Goal: Task Accomplishment & Management: Use online tool/utility

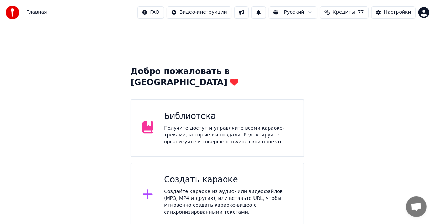
click at [409, 188] on div "Добро пожаловать в Youka Библиотека Получите доступ и управляйте всеми караоке-…" at bounding box center [217, 169] width 435 height 288
click at [224, 175] on div "Создать караоке Создайте караоке из аудио- или видеофайлов (MP3, MP4 и других),…" at bounding box center [228, 194] width 129 height 41
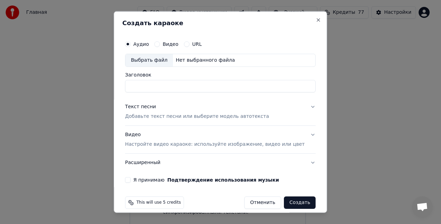
click at [161, 64] on div "Выбрать файл" at bounding box center [149, 60] width 48 height 12
type input "**********"
click at [300, 105] on button "Текст песни Добавьте текст песни или выберите модель автотекста" at bounding box center [220, 112] width 191 height 28
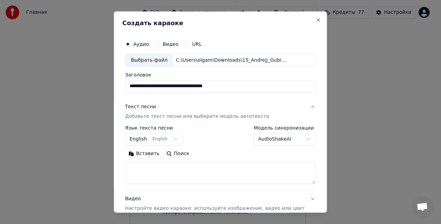
click at [180, 137] on button "English English" at bounding box center [154, 139] width 58 height 12
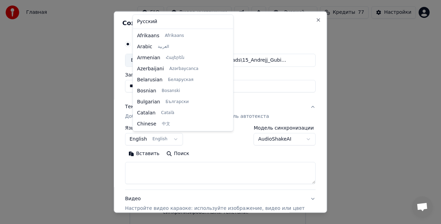
scroll to position [55, 0]
select select "**"
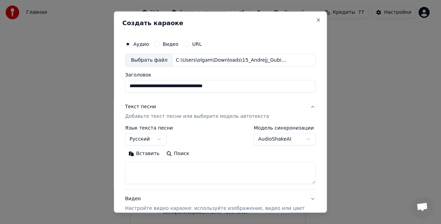
click at [299, 139] on body "Главная FAQ Видео-инструкции Русский Кредиты 77 Настройки Добро пожаловать в Yo…" at bounding box center [217, 156] width 435 height 313
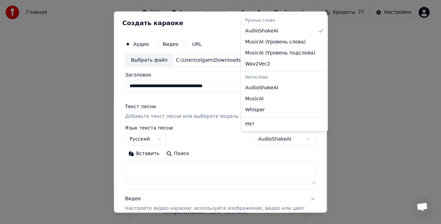
select select "**********"
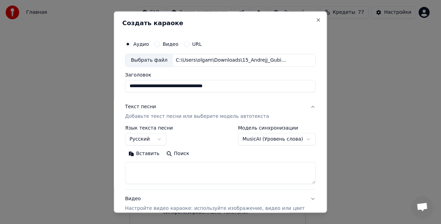
click at [188, 168] on textarea at bounding box center [220, 173] width 191 height 22
paste textarea "**********"
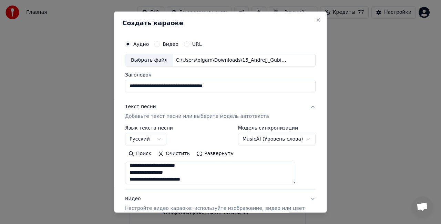
scroll to position [34, 0]
drag, startPoint x: 179, startPoint y: 171, endPoint x: 148, endPoint y: 174, distance: 31.2
click at [147, 173] on textarea at bounding box center [210, 173] width 170 height 22
click at [168, 177] on textarea at bounding box center [210, 173] width 170 height 22
drag, startPoint x: 170, startPoint y: 177, endPoint x: 136, endPoint y: 173, distance: 34.0
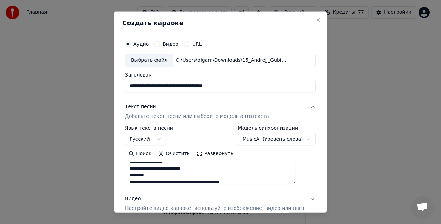
click at [136, 173] on textarea at bounding box center [210, 173] width 170 height 22
drag, startPoint x: 153, startPoint y: 168, endPoint x: 127, endPoint y: 170, distance: 25.9
click at [127, 170] on div "**********" at bounding box center [220, 112] width 213 height 202
click at [160, 169] on textarea at bounding box center [210, 173] width 170 height 22
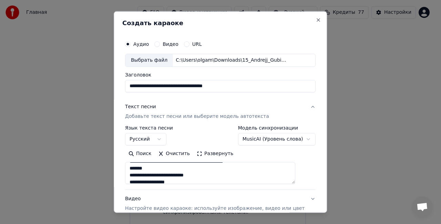
drag, startPoint x: 160, startPoint y: 169, endPoint x: 144, endPoint y: 169, distance: 15.8
click at [144, 169] on textarea at bounding box center [210, 173] width 170 height 22
click at [214, 160] on div "Поиск Очистить Развернуть" at bounding box center [220, 166] width 191 height 36
drag, startPoint x: 217, startPoint y: 159, endPoint x: 221, endPoint y: 155, distance: 5.9
click at [217, 158] on div "Поиск Очистить Развернуть" at bounding box center [220, 166] width 191 height 36
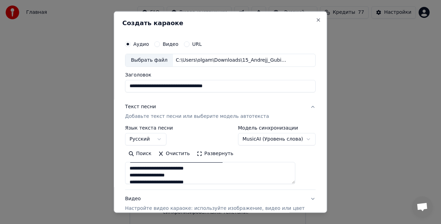
click at [222, 155] on button "Развернуть" at bounding box center [214, 153] width 43 height 11
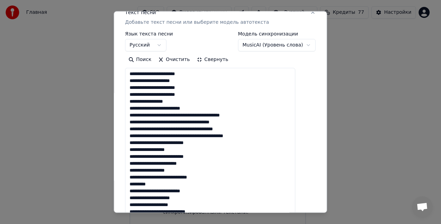
scroll to position [103, 0]
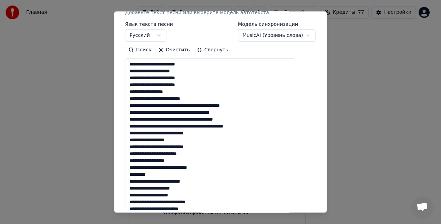
drag, startPoint x: 163, startPoint y: 171, endPoint x: 135, endPoint y: 174, distance: 28.4
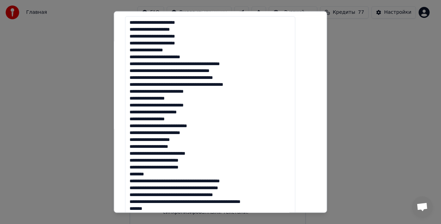
scroll to position [172, 0]
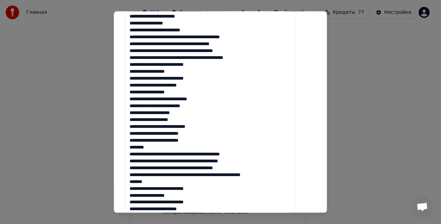
drag, startPoint x: 158, startPoint y: 149, endPoint x: 138, endPoint y: 149, distance: 20.3
click at [138, 149] on textarea at bounding box center [210, 202] width 170 height 426
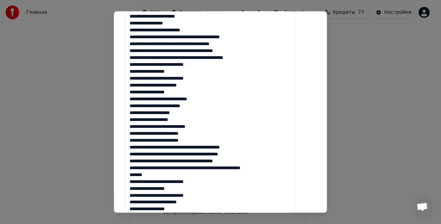
drag, startPoint x: 159, startPoint y: 174, endPoint x: 133, endPoint y: 176, distance: 26.3
click at [133, 176] on textarea at bounding box center [210, 202] width 170 height 426
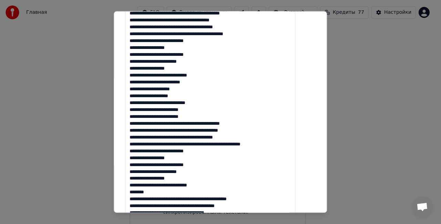
scroll to position [207, 0]
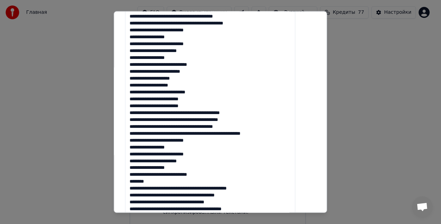
drag, startPoint x: 163, startPoint y: 182, endPoint x: 136, endPoint y: 185, distance: 27.1
click at [136, 185] on textarea at bounding box center [210, 168] width 170 height 426
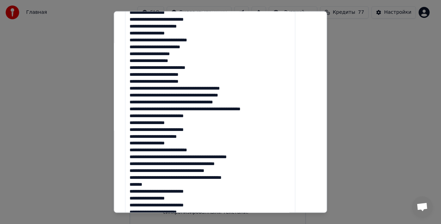
scroll to position [276, 0]
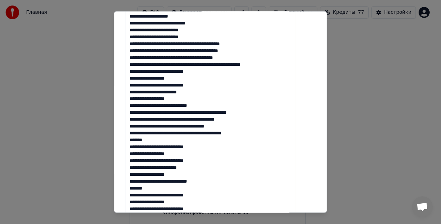
drag, startPoint x: 141, startPoint y: 141, endPoint x: 136, endPoint y: 141, distance: 4.8
click at [136, 141] on textarea at bounding box center [210, 99] width 170 height 426
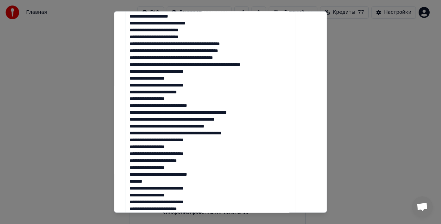
drag, startPoint x: 163, startPoint y: 180, endPoint x: 136, endPoint y: 183, distance: 27.1
click at [136, 183] on textarea at bounding box center [210, 99] width 170 height 426
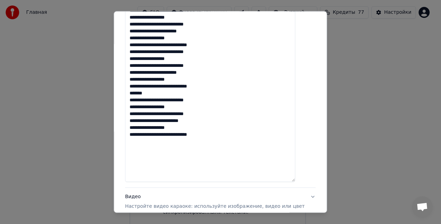
scroll to position [413, 0]
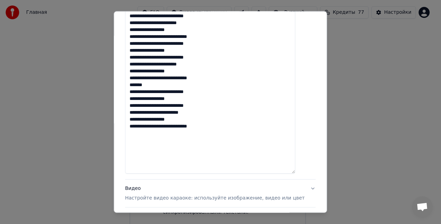
drag, startPoint x: 155, startPoint y: 87, endPoint x: 133, endPoint y: 86, distance: 22.4
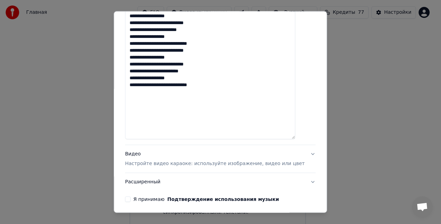
scroll to position [474, 0]
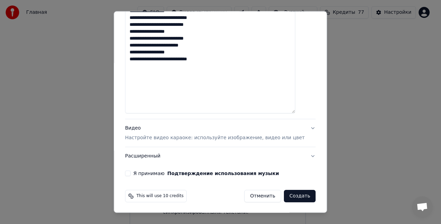
type textarea "**********"
click at [212, 134] on div "Видео Настройте видео караоке: используйте изображение, видео или цвет" at bounding box center [215, 133] width 180 height 17
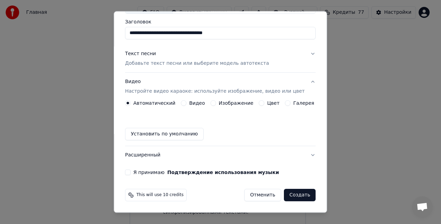
scroll to position [52, 0]
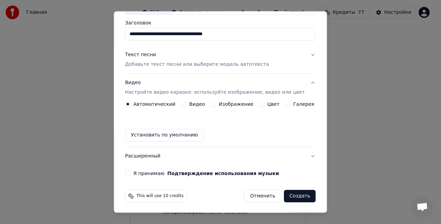
click at [234, 98] on button "Видео Настройте видео караоке: используйте изображение, видео или цвет" at bounding box center [220, 88] width 191 height 28
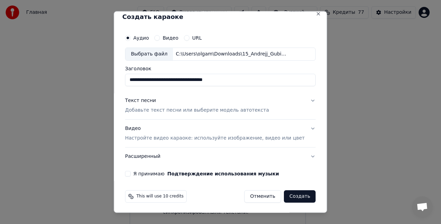
click at [220, 139] on p "Настройте видео караоке: используйте изображение, видео или цвет" at bounding box center [215, 137] width 180 height 7
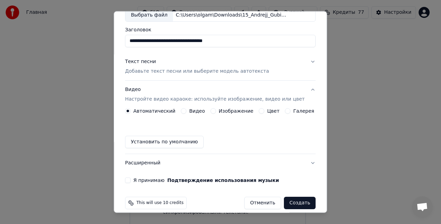
scroll to position [52, 0]
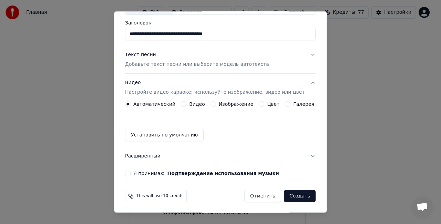
click at [238, 102] on label "Изображение" at bounding box center [236, 104] width 35 height 5
click at [216, 102] on button "Изображение" at bounding box center [214, 104] width 6 height 6
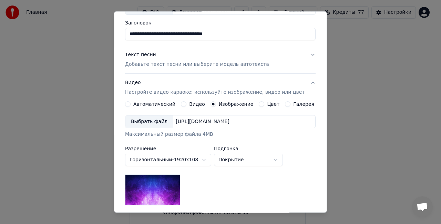
click at [150, 123] on div "Выбрать файл" at bounding box center [149, 121] width 48 height 12
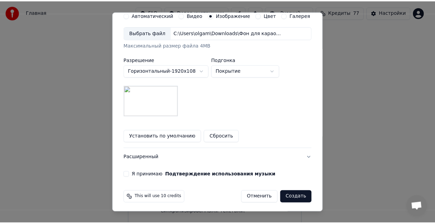
scroll to position [142, 0]
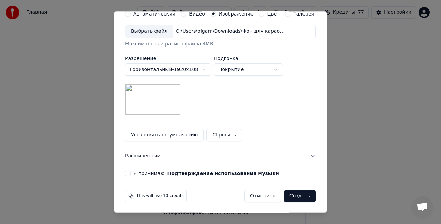
click at [286, 193] on button "Создать" at bounding box center [300, 196] width 32 height 12
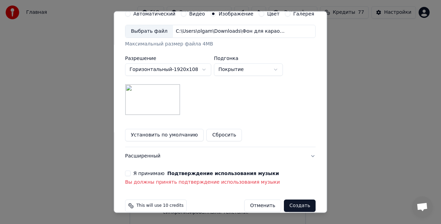
click at [131, 172] on button "Я принимаю Подтверждение использования музыки" at bounding box center [128, 174] width 6 height 6
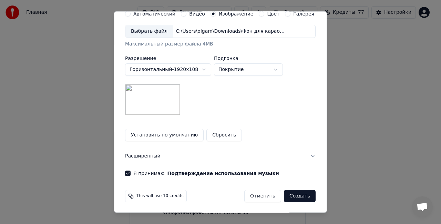
click at [299, 193] on button "Создать" at bounding box center [300, 196] width 32 height 12
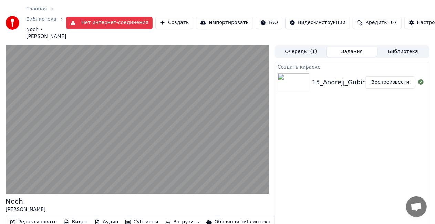
click at [203, 126] on video at bounding box center [138, 119] width 264 height 148
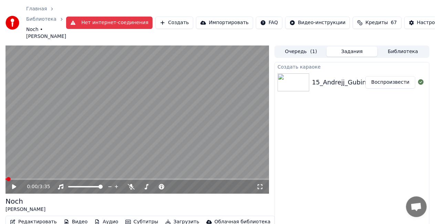
click at [196, 132] on video at bounding box center [138, 119] width 264 height 148
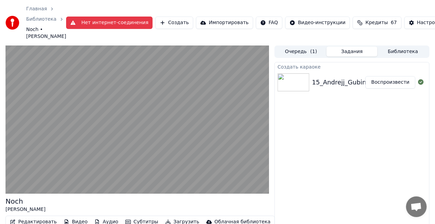
click at [196, 132] on video at bounding box center [138, 119] width 264 height 148
